Goal: Task Accomplishment & Management: Complete application form

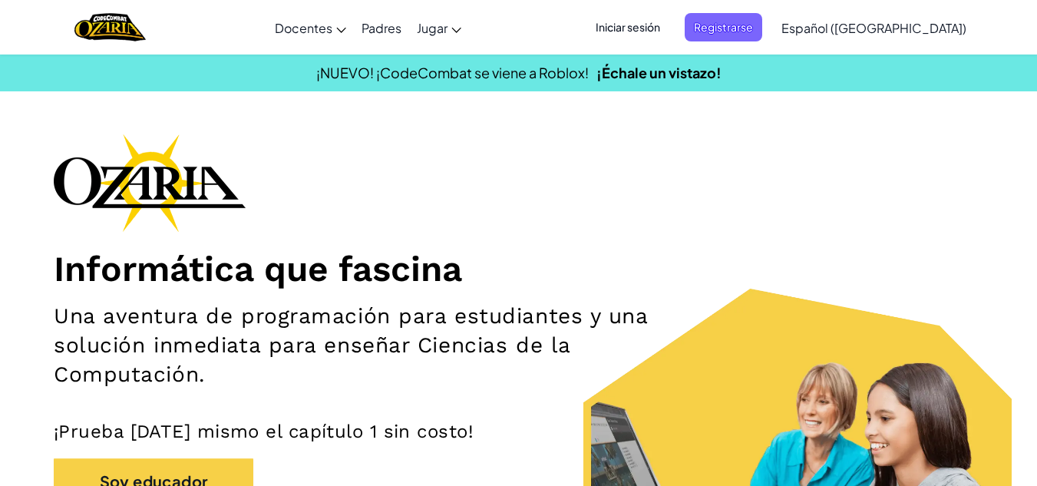
click at [733, 342] on div "Informática que fascina Una aventura de programación para estudiantes y una sol…" at bounding box center [518, 357] width 929 height 447
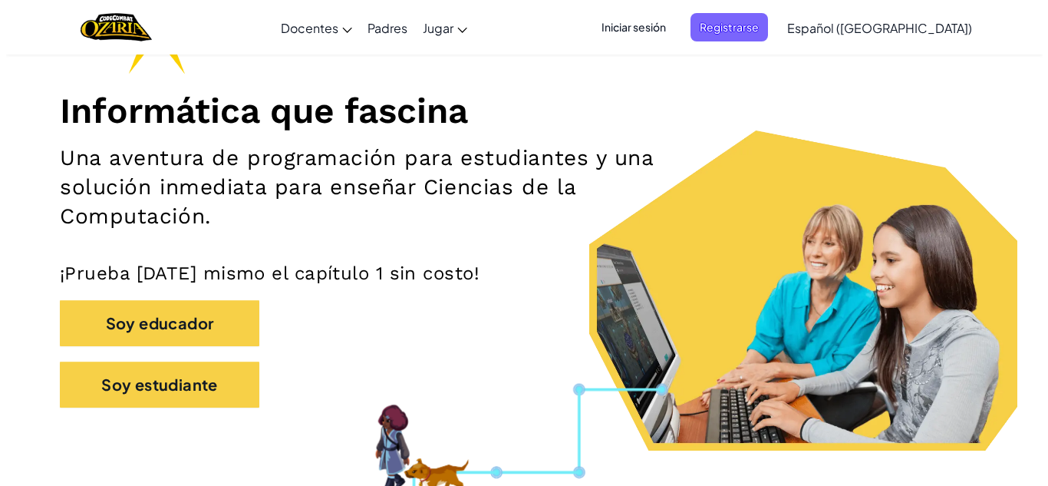
scroll to position [159, 0]
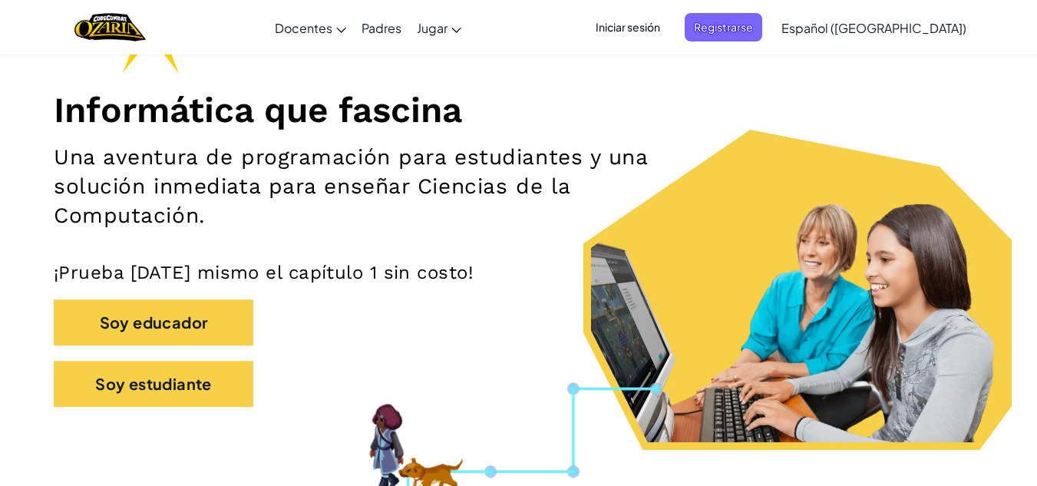
click at [667, 17] on span "Iniciar sesión" at bounding box center [627, 27] width 83 height 28
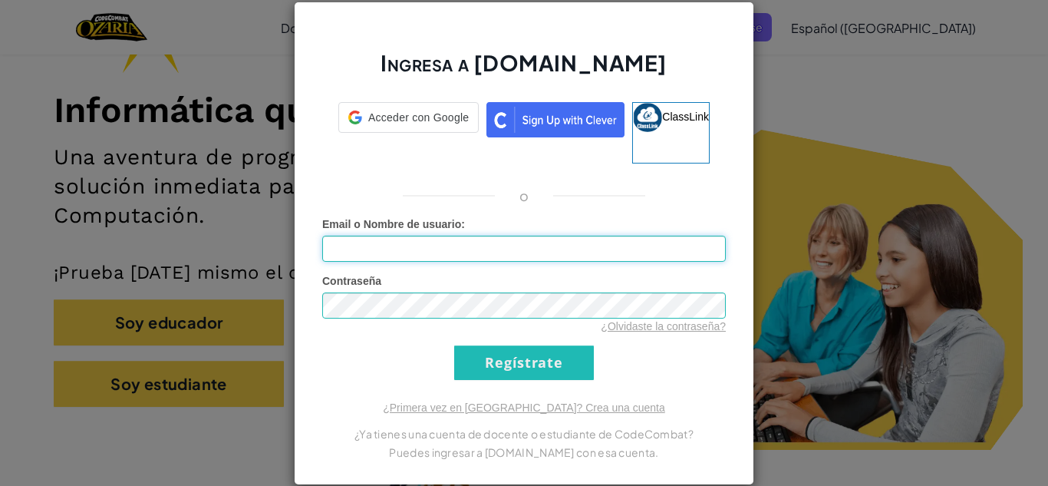
click at [509, 236] on input "Email o Nombre de usuario :" at bounding box center [524, 249] width 404 height 26
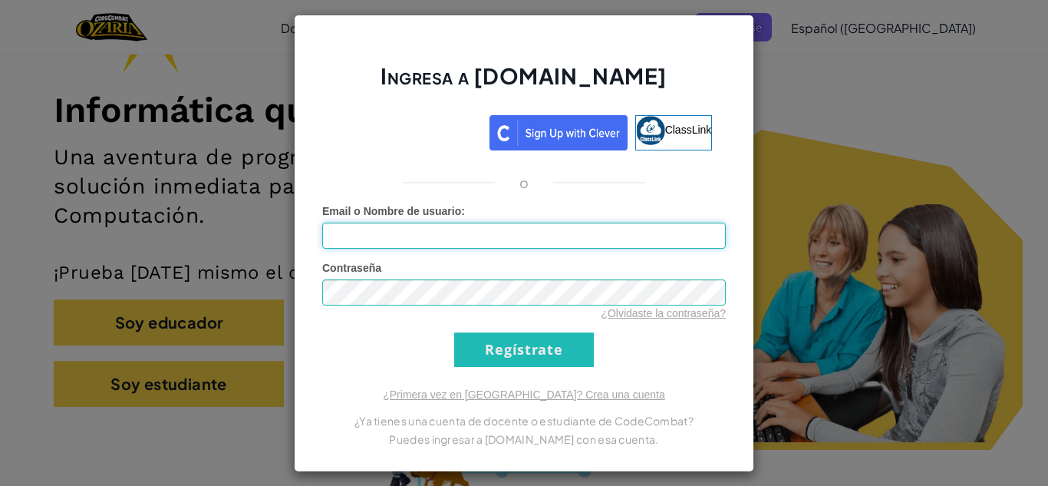
type input "[EMAIL_ADDRESS][DOMAIN_NAME]"
click at [521, 366] on input "Regístrate" at bounding box center [524, 349] width 140 height 35
click at [513, 359] on input "Regístrate" at bounding box center [524, 349] width 140 height 35
